Goal: Transaction & Acquisition: Purchase product/service

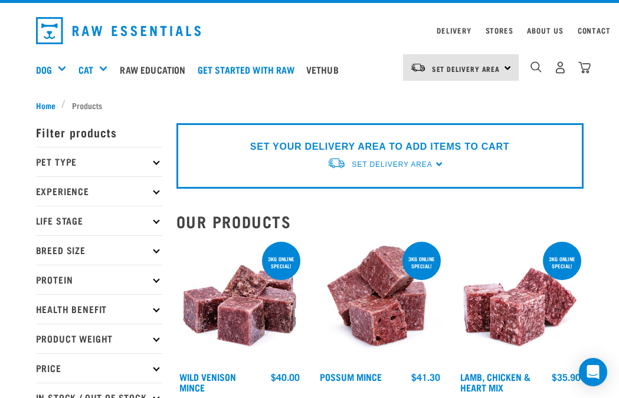
scroll to position [26, 0]
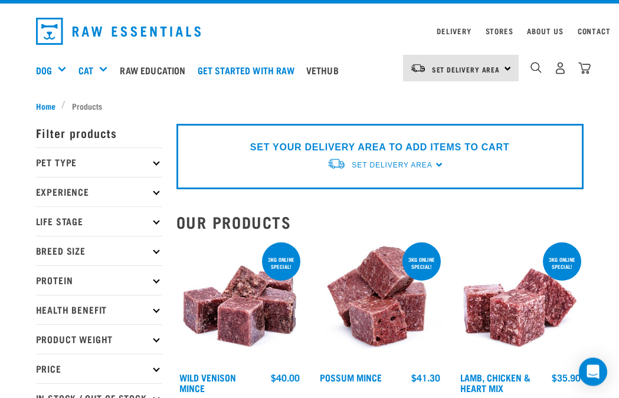
click at [157, 275] on p "Protein" at bounding box center [99, 281] width 126 height 30
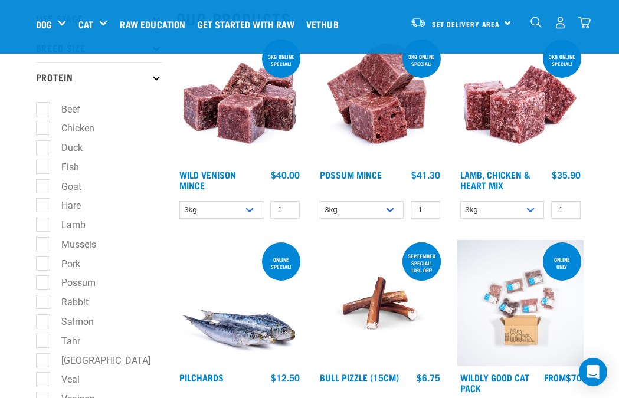
scroll to position [148, 0]
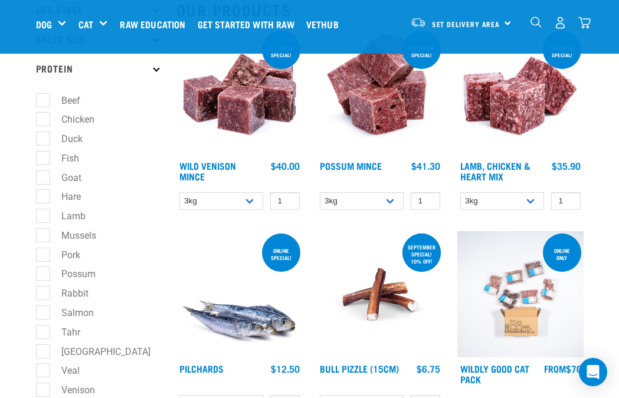
click at [43, 291] on label "Rabbit" at bounding box center [68, 293] width 51 height 15
click at [42, 291] on input "Rabbit" at bounding box center [40, 292] width 8 height 8
checkbox input "true"
click at [43, 267] on label "Possum" at bounding box center [72, 274] width 58 height 15
click at [40, 269] on input "Possum" at bounding box center [40, 273] width 8 height 8
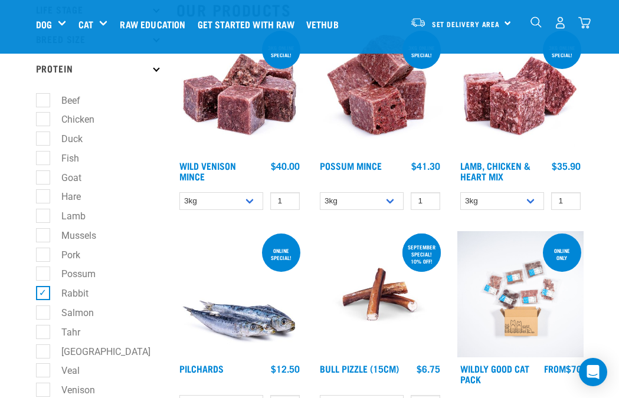
checkbox input "true"
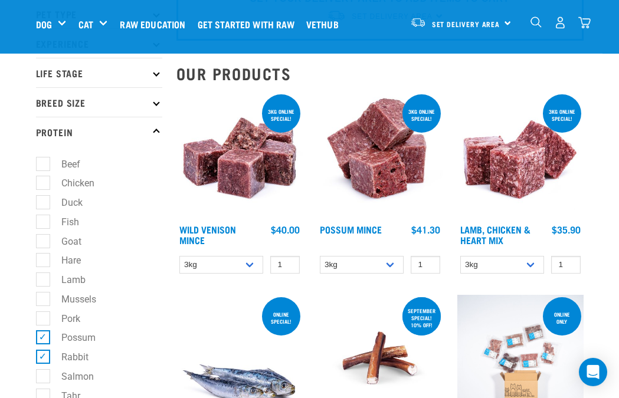
click at [46, 229] on label "Fish" at bounding box center [63, 222] width 41 height 15
click at [44, 224] on input "Fish" at bounding box center [40, 220] width 8 height 8
checkbox input "true"
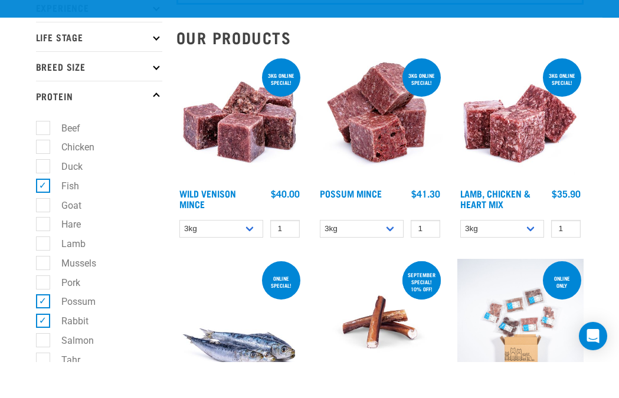
click at [43, 234] on label "Goat" at bounding box center [65, 241] width 44 height 15
click at [41, 236] on input "Goat" at bounding box center [40, 240] width 8 height 8
checkbox input "true"
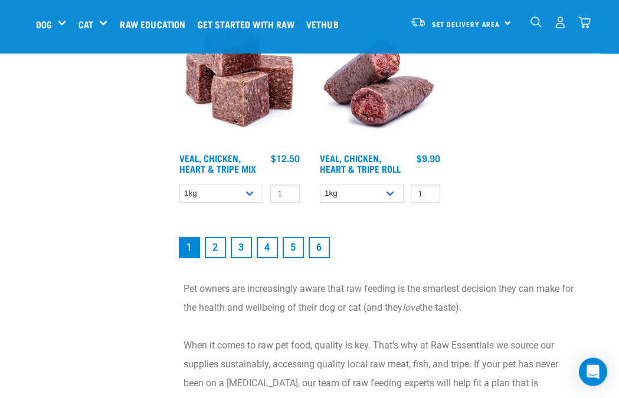
scroll to position [2345, 0]
click at [212, 251] on link "2" at bounding box center [215, 247] width 21 height 21
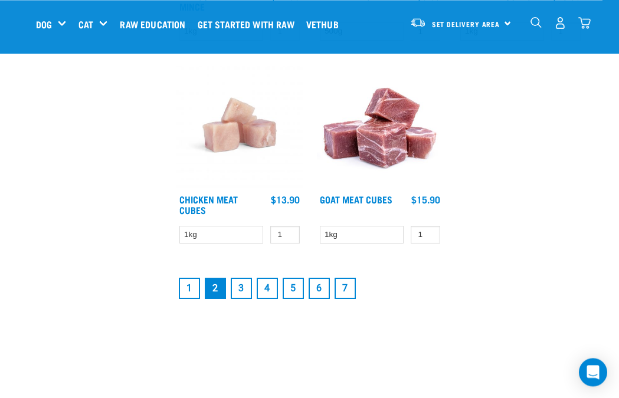
scroll to position [2165, 0]
click at [243, 283] on link "3" at bounding box center [241, 288] width 21 height 21
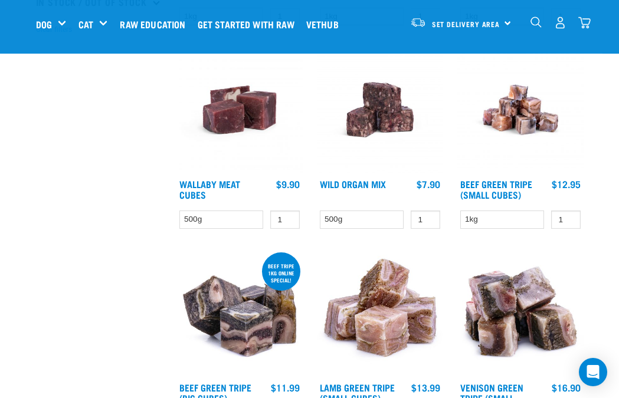
scroll to position [335, 0]
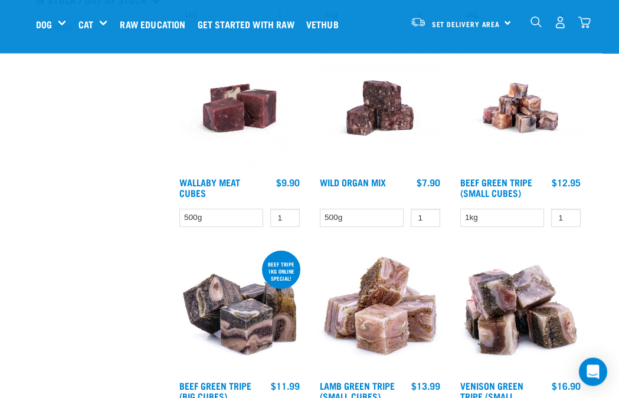
click at [522, 132] on img at bounding box center [520, 108] width 126 height 126
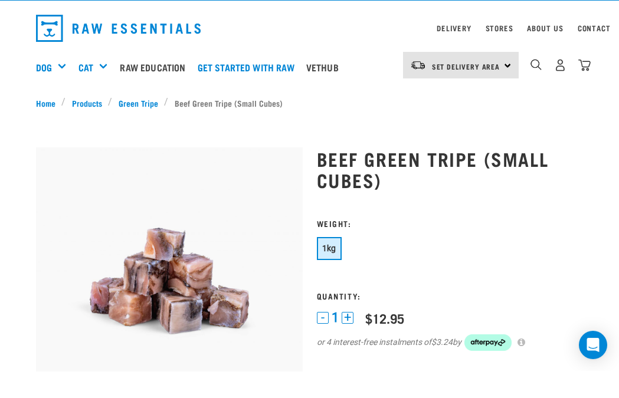
scroll to position [30, 0]
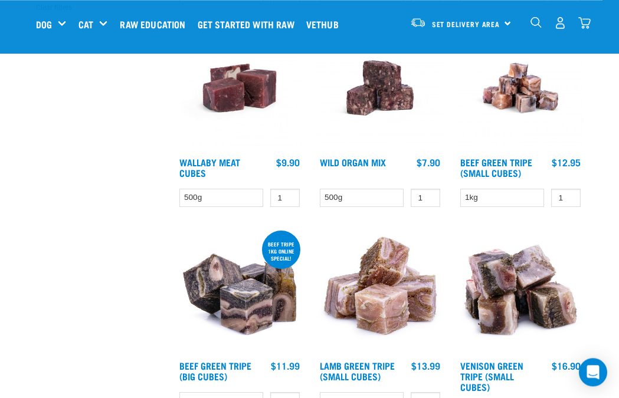
scroll to position [348, 0]
